Goal: Check status: Check status

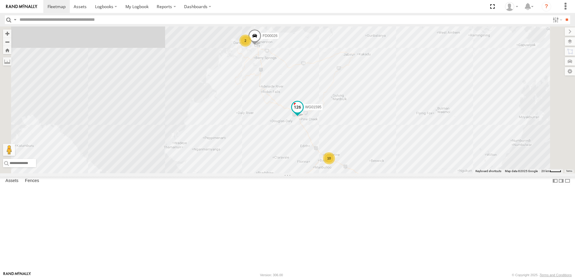
click at [303, 113] on span at bounding box center [297, 107] width 11 height 11
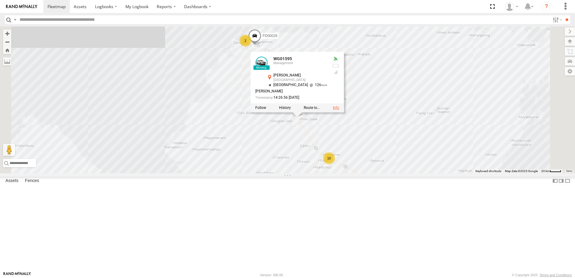
click at [339, 110] on link at bounding box center [336, 108] width 6 height 4
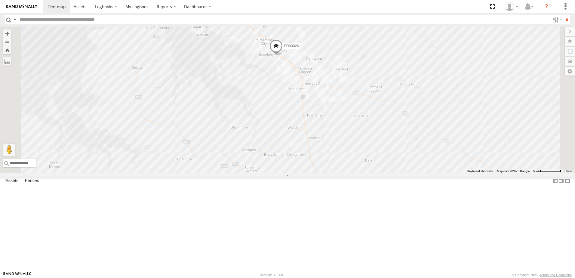
click at [207, 17] on span at bounding box center [199, 8] width 13 height 16
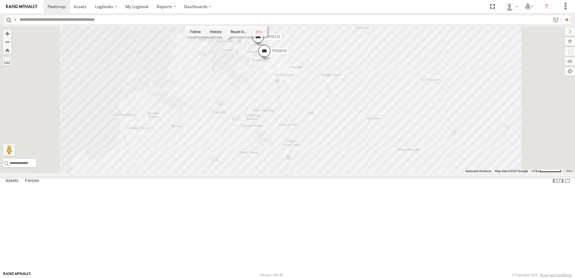
click at [439, 72] on div "WG01595 UT02220 TP00123 FD00026 UT02220 Management Philip St Fannie Bay -12.423…" at bounding box center [287, 99] width 575 height 147
